Goal: Task Accomplishment & Management: Use online tool/utility

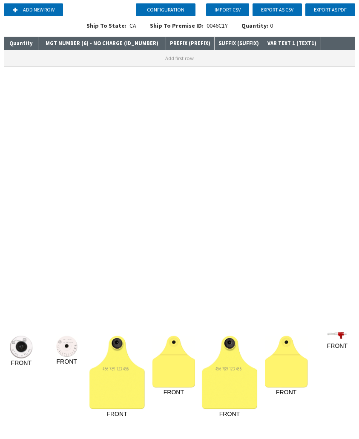
click at [43, 61] on button "Add first row" at bounding box center [179, 58] width 350 height 16
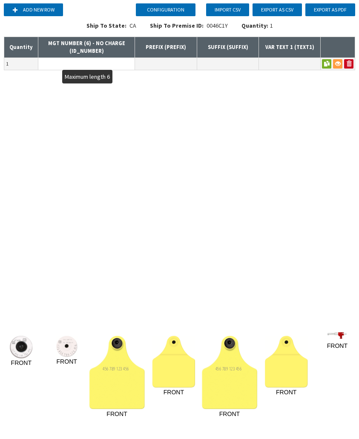
click at [50, 63] on input "text" at bounding box center [86, 64] width 96 height 12
type input "+"
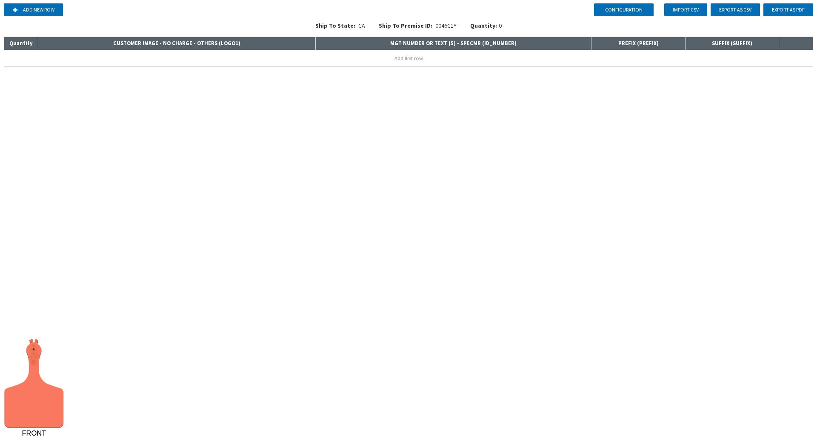
drag, startPoint x: 120, startPoint y: 62, endPoint x: 113, endPoint y: 63, distance: 6.8
click at [119, 61] on button "Add first row" at bounding box center [408, 58] width 809 height 16
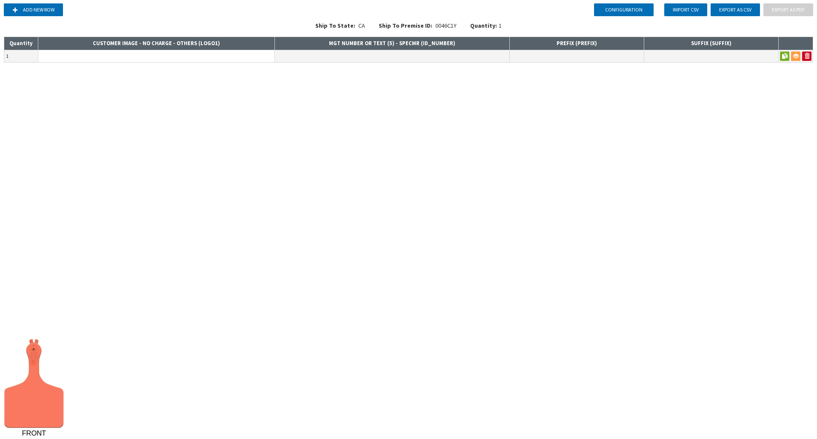
click at [129, 56] on input at bounding box center [156, 56] width 236 height 12
type input "[L10643] RJ MATTHEWS TODD HOPPEL ATAGF INK VERSION OF L3988"
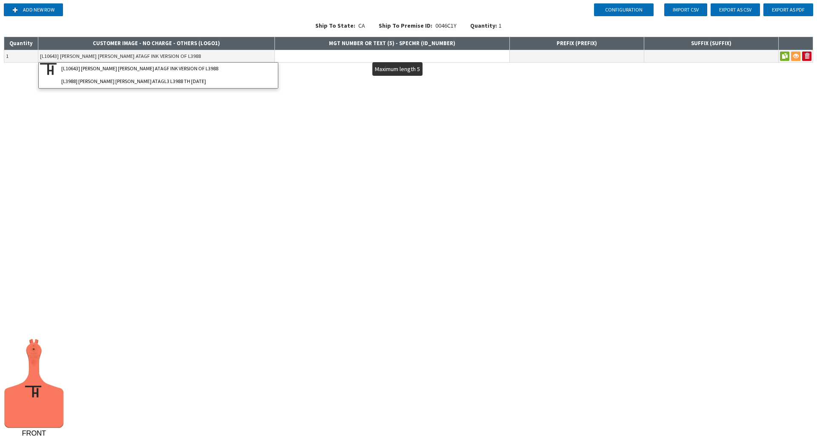
click at [310, 50] on input "text" at bounding box center [392, 56] width 235 height 12
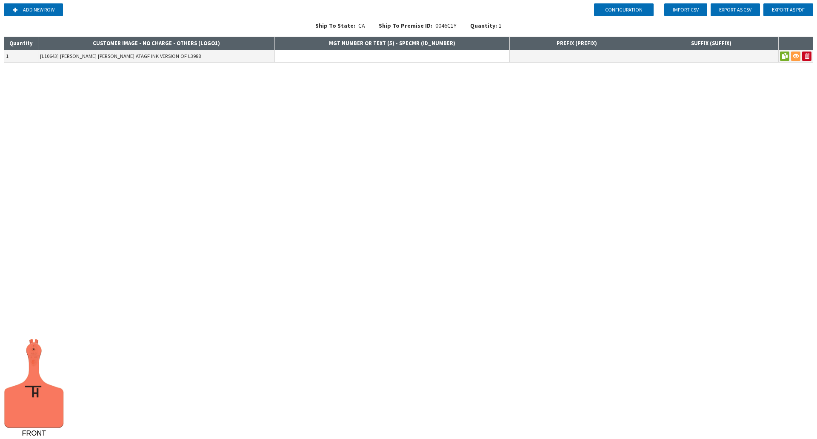
type input "ě"
drag, startPoint x: 344, startPoint y: 97, endPoint x: 336, endPoint y: 87, distance: 12.8
click at [343, 95] on div "Configuration Add new row Import CSV Export as CSV Export as PDF Ship To State:…" at bounding box center [408, 219] width 817 height 439
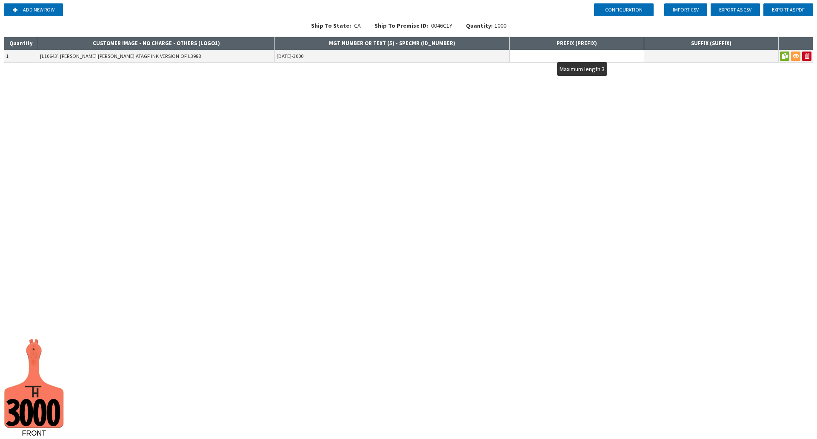
click at [560, 53] on input "text" at bounding box center [577, 56] width 134 height 12
click at [414, 60] on input "2001-3000" at bounding box center [392, 56] width 235 height 12
click at [356, 107] on div "Configuration Add new row Import CSV Export as CSV Export as PDF Ship To State:…" at bounding box center [408, 219] width 817 height 439
click at [383, 39] on th "MGT NUMBER OR TEXT (5) - SPECMR ( ID_NUMBER )" at bounding box center [392, 43] width 235 height 13
click at [381, 51] on input "2001-3000" at bounding box center [392, 56] width 235 height 12
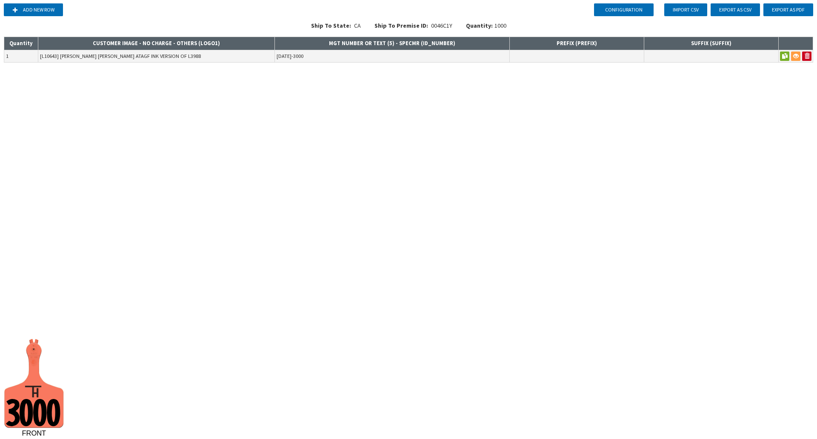
click at [361, 72] on div "Configuration Add new row Import CSV Export as CSV Export as PDF Ship To State:…" at bounding box center [408, 219] width 817 height 439
click at [354, 52] on input "2001-3000" at bounding box center [392, 56] width 235 height 12
click at [304, 105] on div "Configuration Add new row Import CSV Export as CSV Export as PDF Ship To State:…" at bounding box center [408, 219] width 817 height 439
click at [307, 56] on input "2001-30000" at bounding box center [392, 56] width 235 height 12
type input "2001-3000"
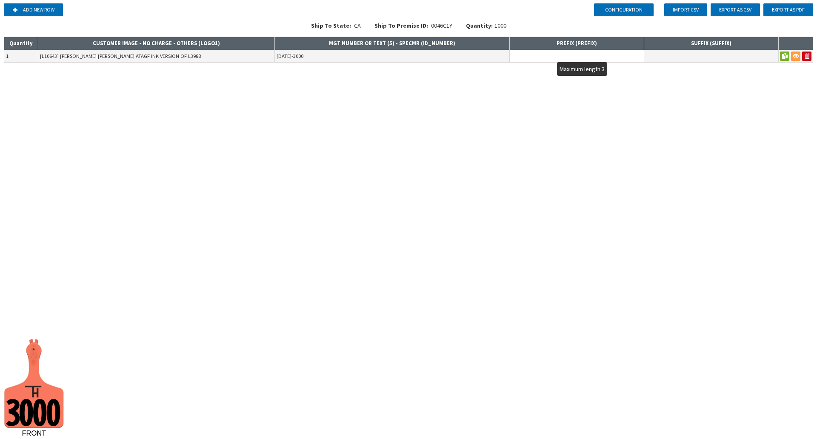
click at [531, 58] on input "text" at bounding box center [577, 56] width 134 height 12
type input "A"
click at [523, 94] on div "Configuration Add new row Import CSV Export as CSV Export as PDF Ship To State:…" at bounding box center [408, 219] width 817 height 439
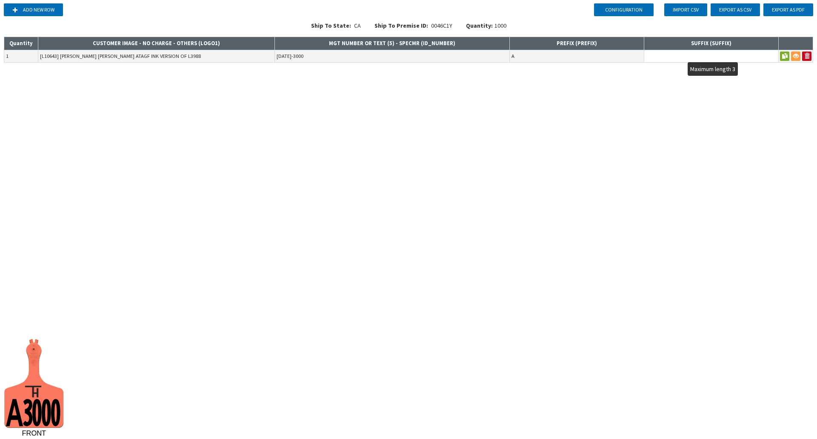
click at [684, 58] on input "text" at bounding box center [712, 56] width 134 height 12
type input "B"
click at [595, 372] on icon "A300 0 FRONT" at bounding box center [408, 375] width 811 height 119
click at [293, 58] on input "2001-3000" at bounding box center [392, 56] width 235 height 12
click at [238, 129] on div "Configuration Add new row Import CSV Export as CSV Export as PDF Ship To State:…" at bounding box center [408, 219] width 817 height 439
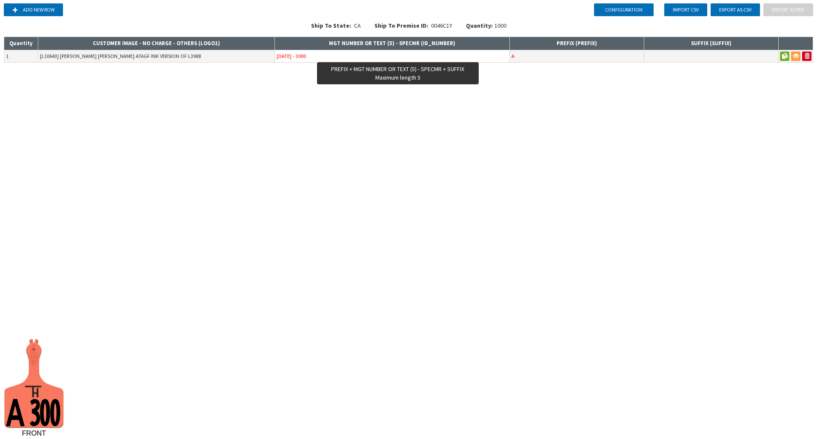
click at [296, 58] on input "2001 - 3000" at bounding box center [392, 56] width 235 height 12
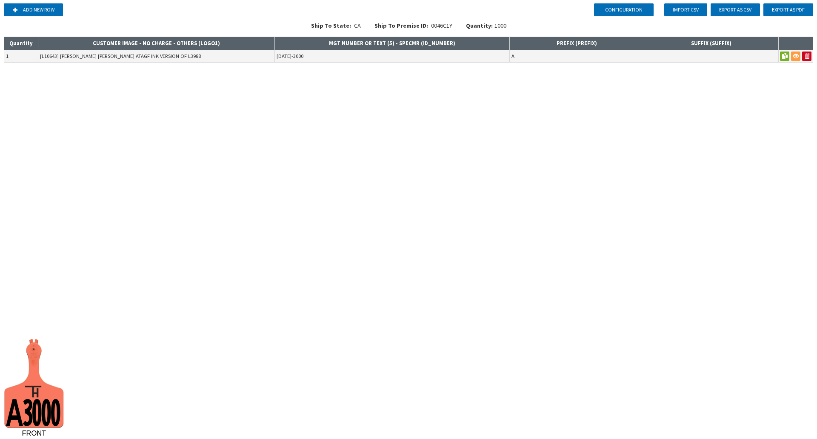
click at [286, 92] on div "Configuration Add new row Import CSV Export as CSV Export as PDF Ship To State:…" at bounding box center [408, 219] width 817 height 439
click at [310, 60] on input "2001-3000" at bounding box center [392, 56] width 235 height 12
type input "2001-3000"
click at [289, 103] on div "Configuration Add new row Import CSV Export as CSV Export as PDF Ship To State:…" at bounding box center [408, 219] width 817 height 439
click at [563, 61] on input "A" at bounding box center [577, 56] width 134 height 12
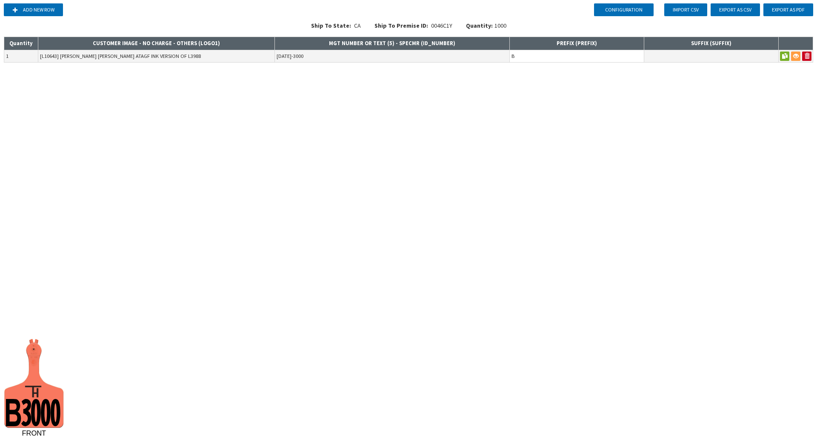
type input "B"
click at [464, 137] on div "Configuration Add new row Import CSV Export as CSV Export as PDF Ship To State:…" at bounding box center [408, 219] width 817 height 439
click at [293, 57] on input "2001-3000" at bounding box center [392, 56] width 235 height 12
paste input "—"
click at [296, 93] on div "Configuration Add new row Import CSV Export as CSV Export as PDF Ship To State:…" at bounding box center [408, 219] width 817 height 439
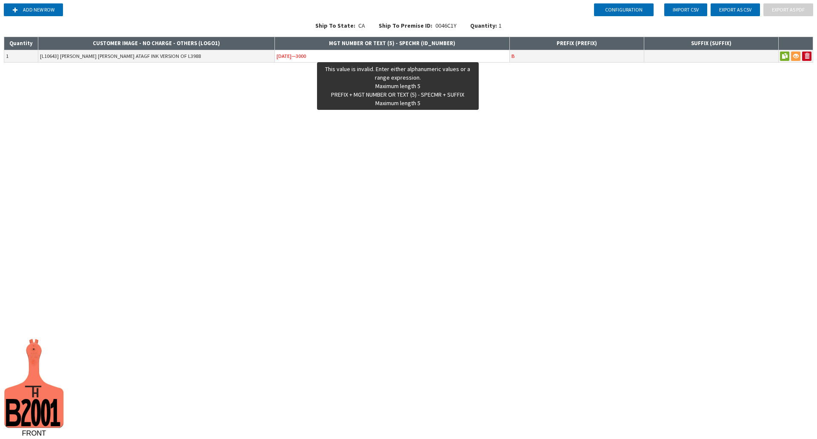
click at [295, 54] on input "2001—3000" at bounding box center [392, 56] width 235 height 12
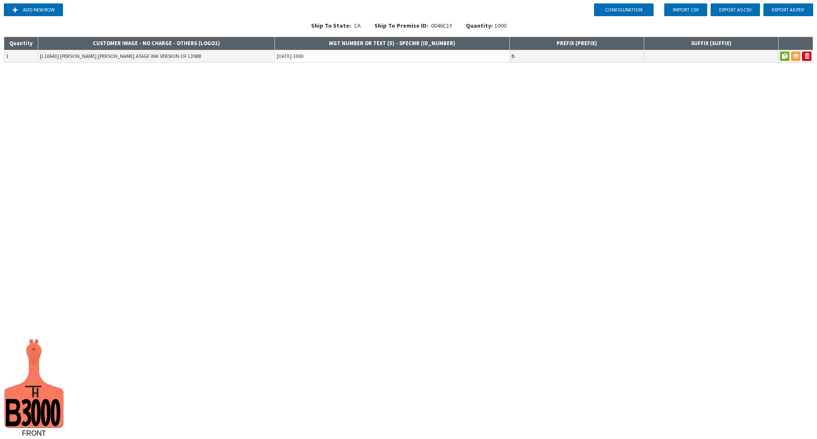
paste input "–"
click at [352, 124] on div "Configuration Add new row Import CSV Export as CSV Export as PDF Ship To State:…" at bounding box center [408, 219] width 817 height 439
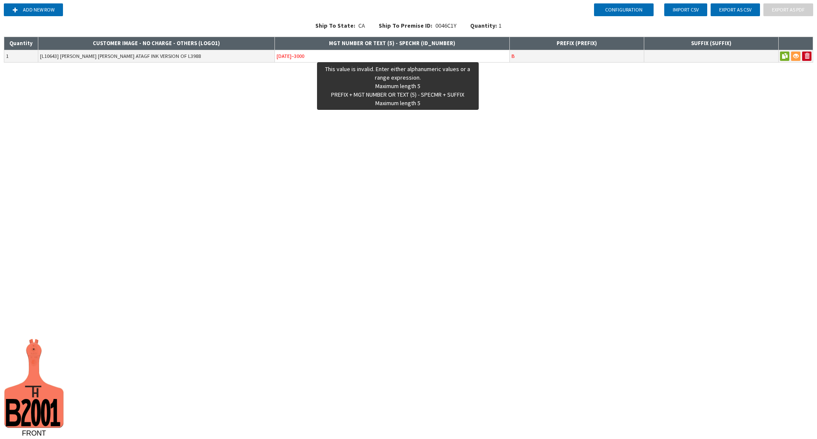
click at [291, 57] on input "2001–3000" at bounding box center [392, 56] width 235 height 12
click at [328, 57] on input "2001–3000" at bounding box center [392, 56] width 235 height 12
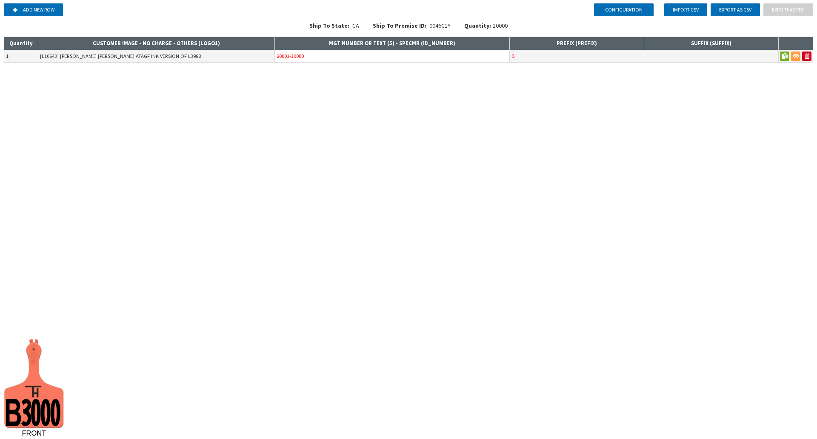
type input "20001-30000"
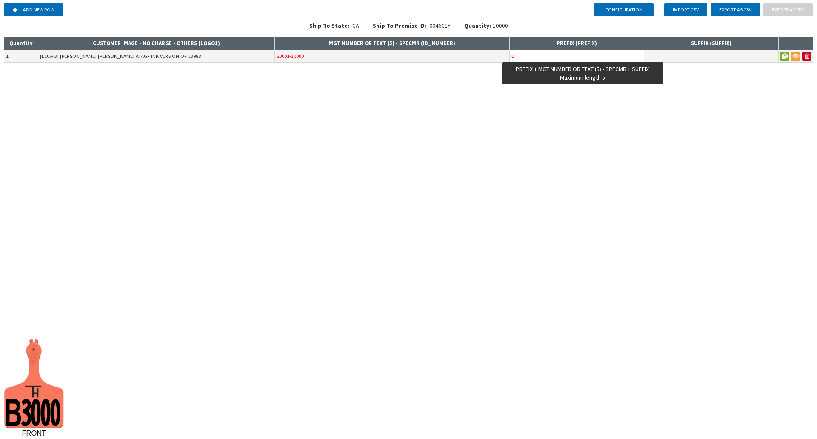
click at [537, 53] on input "B" at bounding box center [577, 56] width 134 height 12
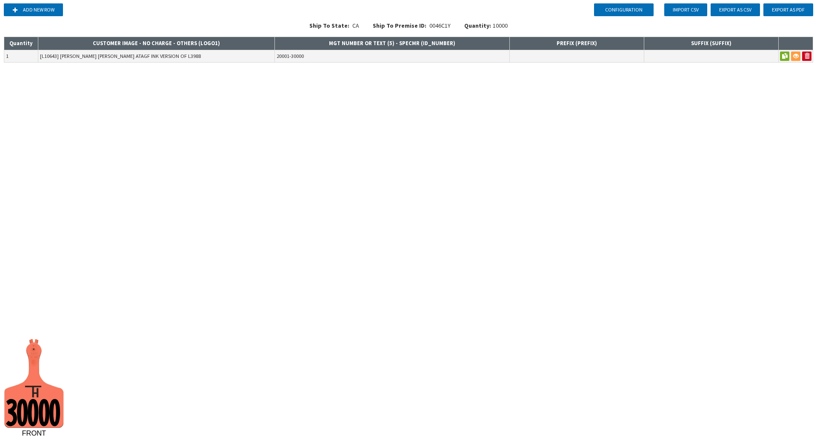
click at [419, 111] on div "Configuration Add new row Import CSV Export as CSV Export as PDF Ship To State:…" at bounding box center [408, 219] width 817 height 439
click at [405, 57] on input "20001-30000" at bounding box center [392, 56] width 235 height 12
click at [568, 54] on input "text" at bounding box center [577, 56] width 134 height 12
click at [694, 60] on input "text" at bounding box center [712, 56] width 134 height 12
click at [487, 56] on input "20001-30000" at bounding box center [392, 56] width 235 height 12
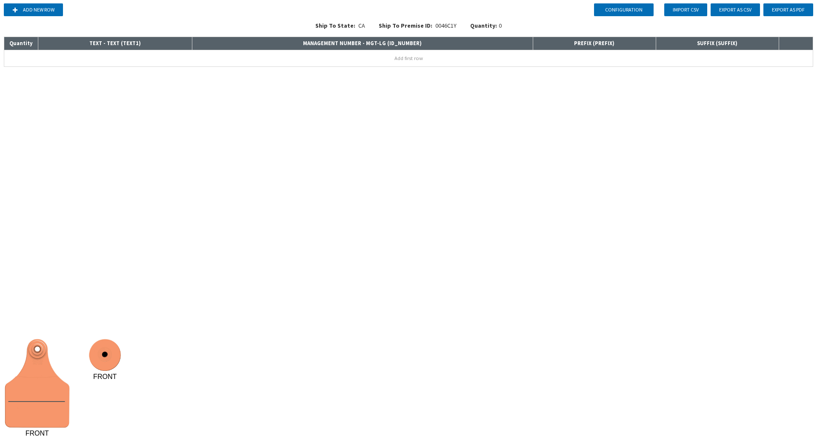
click at [94, 67] on div "Add new row Import CSV Export as CSV Export as PDF Ship To State: CA Ship To Pr…" at bounding box center [408, 35] width 811 height 71
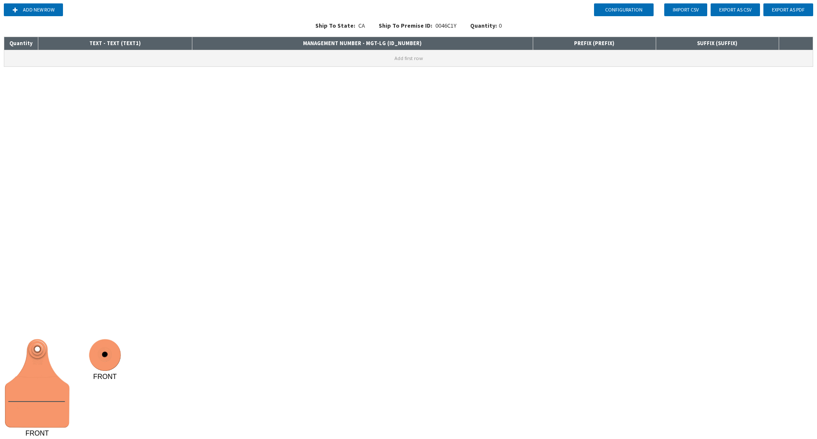
click at [92, 61] on button "Add first row" at bounding box center [408, 58] width 809 height 16
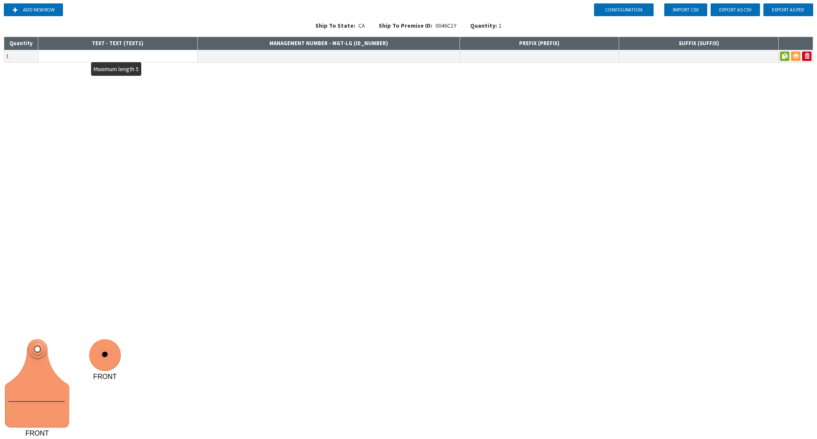
click at [89, 59] on input "text" at bounding box center [117, 56] width 159 height 12
type input "Z"
type input "YYR6"
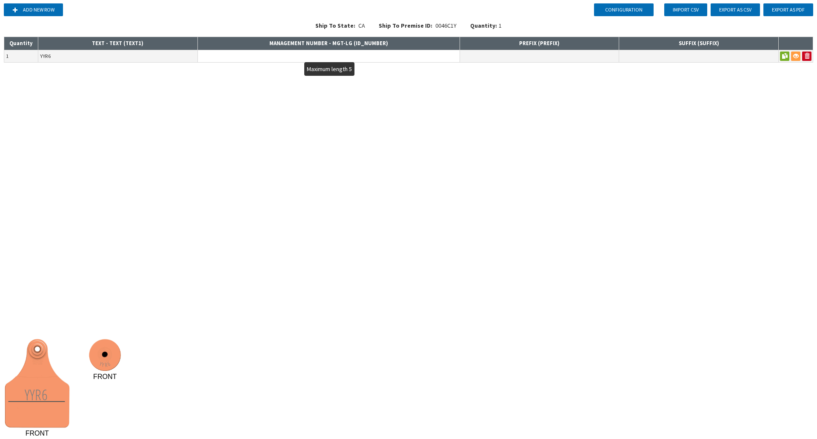
click at [308, 57] on input "text" at bounding box center [329, 56] width 262 height 12
type input "PK849"
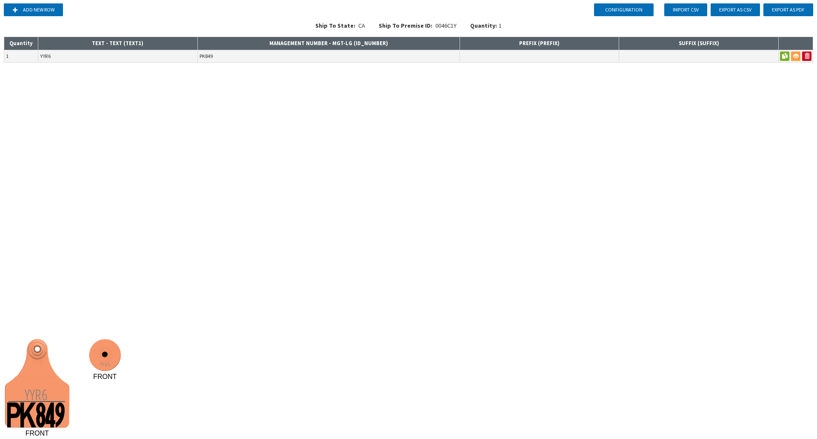
click at [238, 244] on div "Configuration Add new row Import CSV Export as CSV Export as PDF Ship To State:…" at bounding box center [408, 219] width 817 height 439
click at [28, 6] on button "Add new row" at bounding box center [33, 9] width 59 height 13
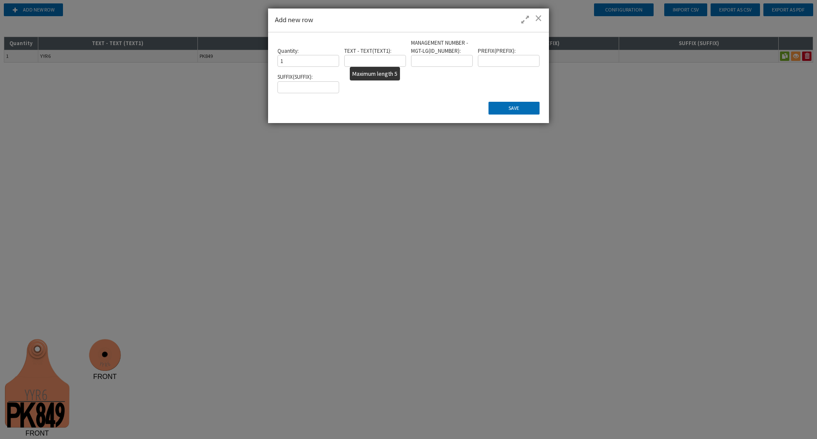
click at [360, 65] on input "text" at bounding box center [374, 61] width 61 height 12
click at [525, 109] on button "Save" at bounding box center [514, 108] width 51 height 13
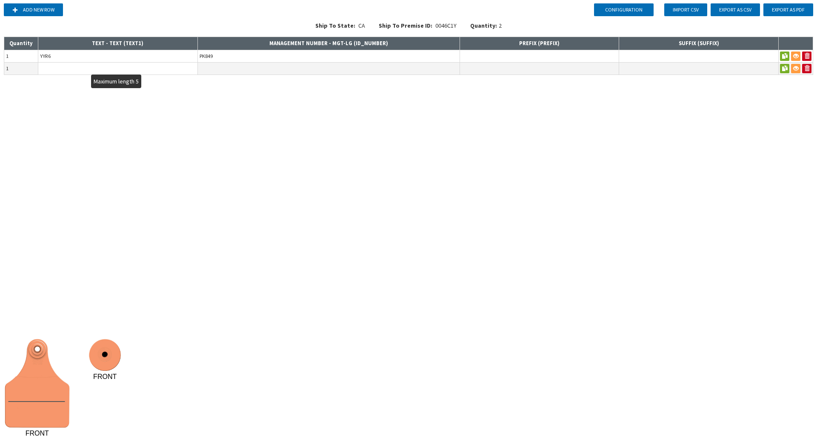
click at [133, 72] on input "text" at bounding box center [117, 69] width 159 height 12
type input "XJJF"
type input "1705"
click at [580, 123] on div "Configuration Add new row Import CSV Export as CSV Export as PDF Ship To State:…" at bounding box center [408, 219] width 817 height 439
click at [644, 83] on div "Configuration Add new row Import CSV Export as CSV Export as PDF Ship To State:…" at bounding box center [408, 219] width 817 height 439
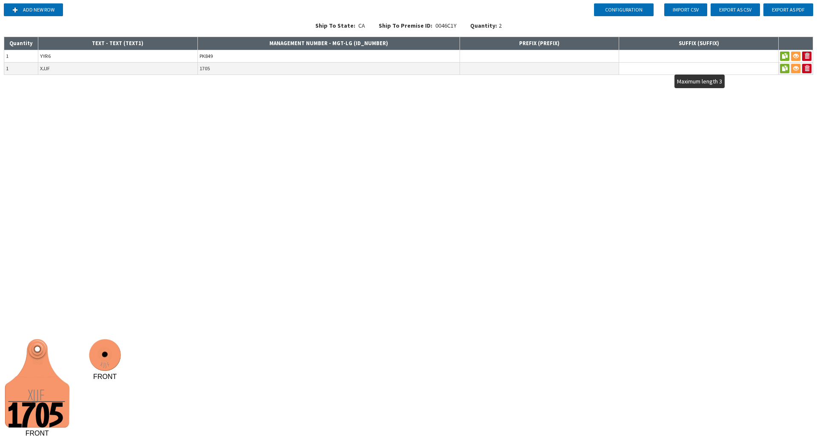
click at [652, 70] on input "text" at bounding box center [698, 69] width 159 height 12
click at [301, 63] on input "1705" at bounding box center [329, 69] width 262 height 12
click at [664, 68] on input "text" at bounding box center [698, 69] width 159 height 12
click at [676, 125] on div "Configuration Add new row Import CSV Export as CSV Export as PDF Ship To State:…" at bounding box center [408, 219] width 817 height 439
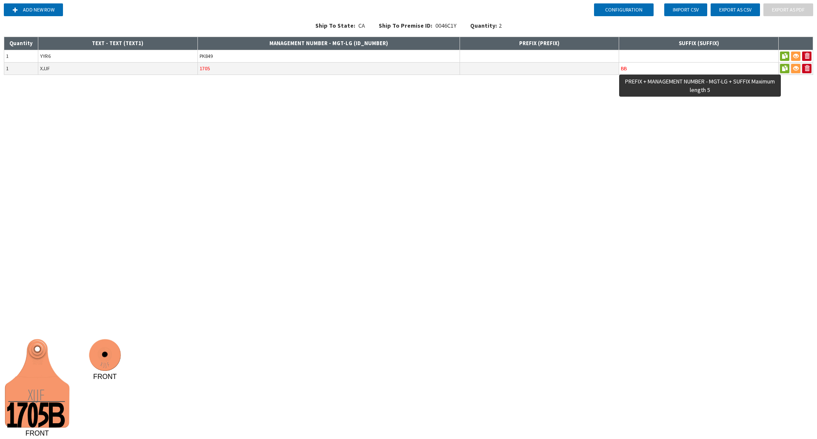
click at [644, 72] on input "BB" at bounding box center [698, 69] width 159 height 12
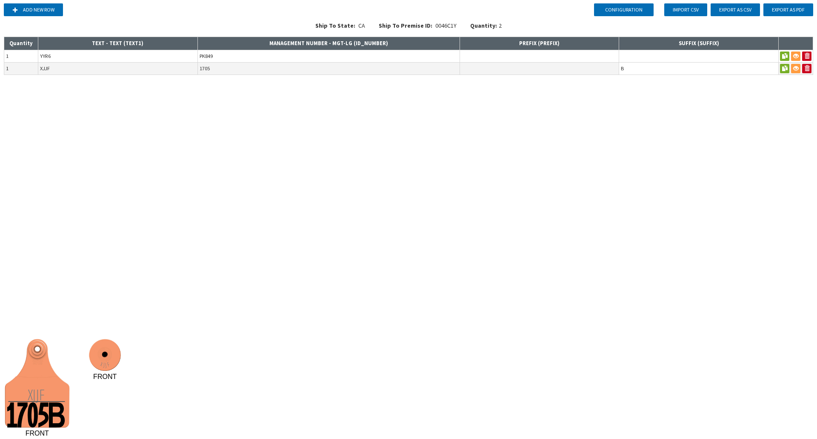
type input "B"
click at [516, 133] on div "Configuration Add new row Import CSV Export as CSV Export as PDF Ship To State:…" at bounding box center [408, 219] width 817 height 439
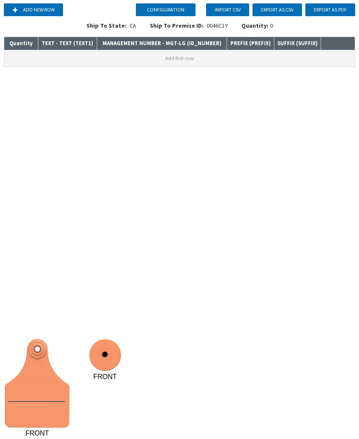
click at [74, 55] on button "Add first row" at bounding box center [179, 58] width 350 height 16
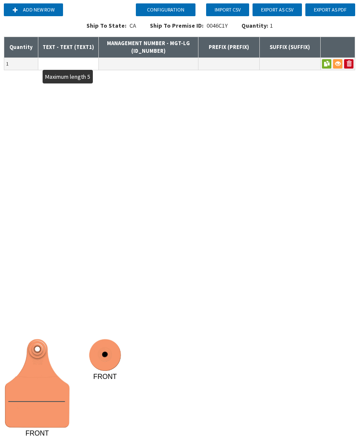
click at [69, 66] on input "text" at bounding box center [68, 64] width 60 height 12
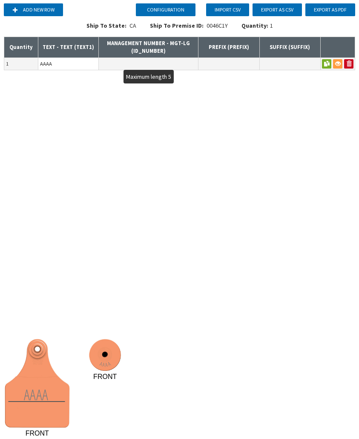
type input "AAAA"
click at [120, 63] on input "text" at bounding box center [148, 64] width 99 height 12
type input "+"
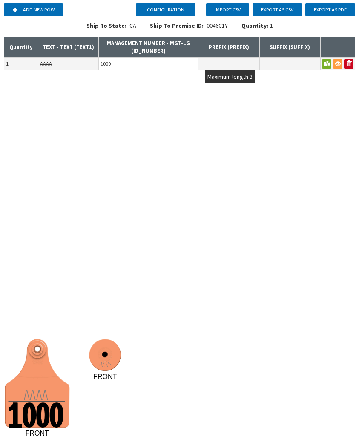
type input "1000"
click at [236, 63] on input "text" at bounding box center [228, 64] width 60 height 12
click at [226, 138] on div "Configuration Add new row Import CSV Export as CSV Export as PDF Ship To State:…" at bounding box center [179, 219] width 359 height 439
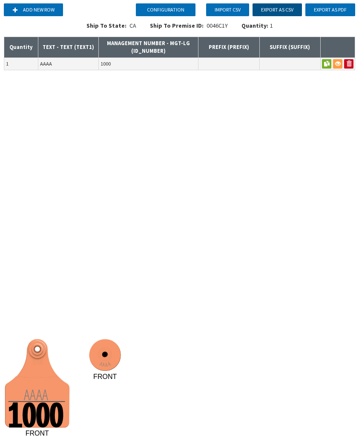
click at [281, 10] on button "Export as CSV" at bounding box center [276, 9] width 49 height 13
click at [84, 91] on div "Configuration Add new row Import CSV Export as CSV Export as PDF Ship To State:…" at bounding box center [179, 219] width 359 height 439
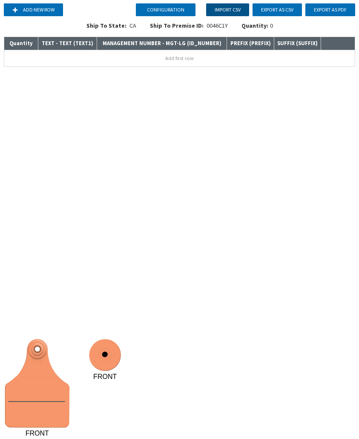
click at [229, 8] on button "Import CSV" at bounding box center [227, 9] width 43 height 13
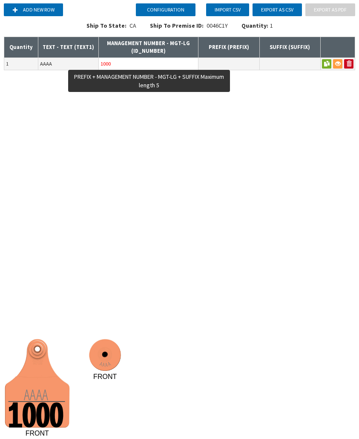
click at [162, 65] on input "1000" at bounding box center [148, 64] width 99 height 12
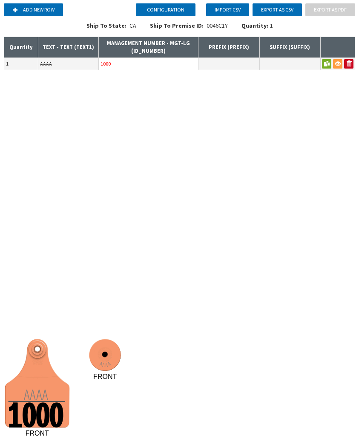
drag, startPoint x: 162, startPoint y: 65, endPoint x: 66, endPoint y: 59, distance: 95.6
click at [66, 59] on tr "1 AAAA 1000" at bounding box center [179, 63] width 351 height 12
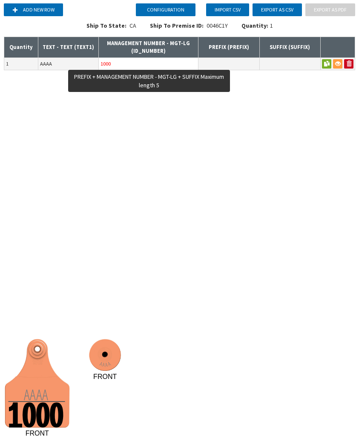
click at [130, 63] on input "1000" at bounding box center [148, 64] width 99 height 12
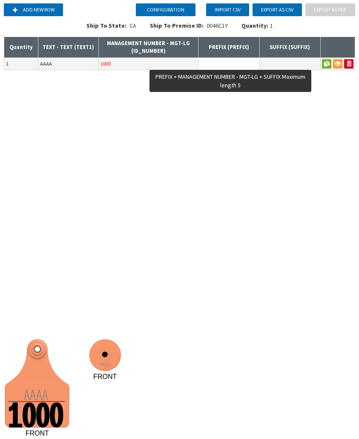
click at [247, 63] on input "text" at bounding box center [228, 64] width 60 height 12
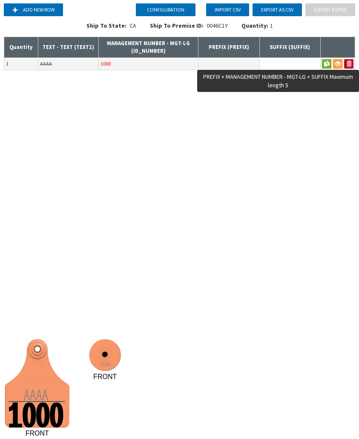
click at [274, 63] on input "text" at bounding box center [290, 64] width 60 height 12
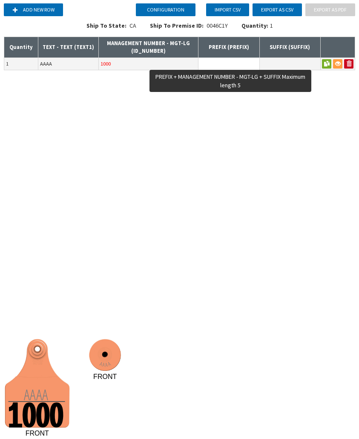
click at [230, 63] on input "text" at bounding box center [228, 64] width 60 height 12
